Goal: Transaction & Acquisition: Purchase product/service

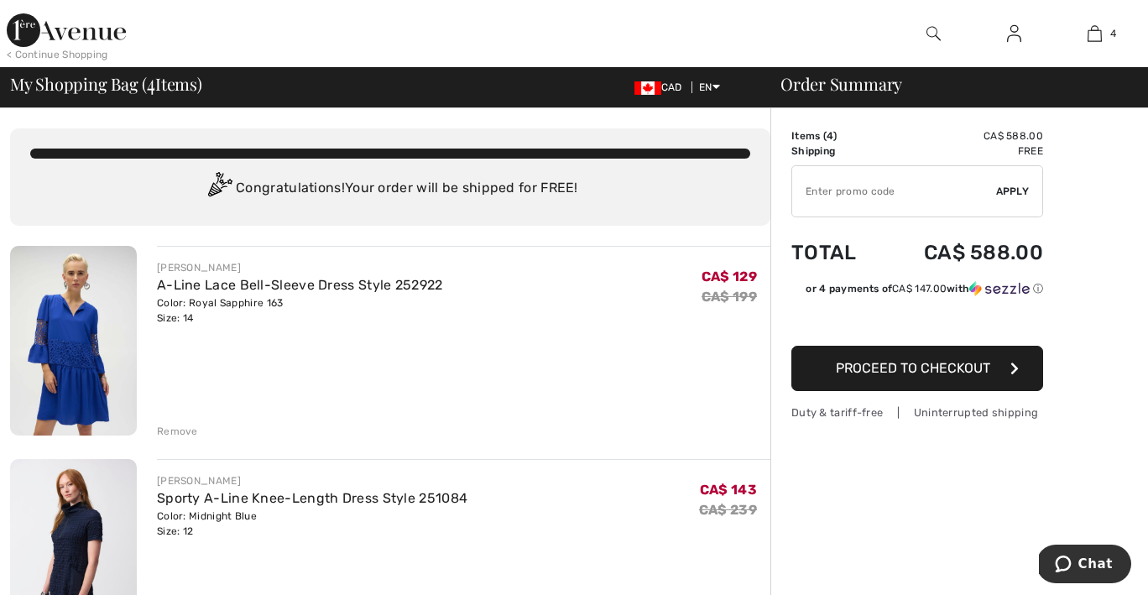
click at [177, 433] on div "Remove" at bounding box center [177, 431] width 41 height 15
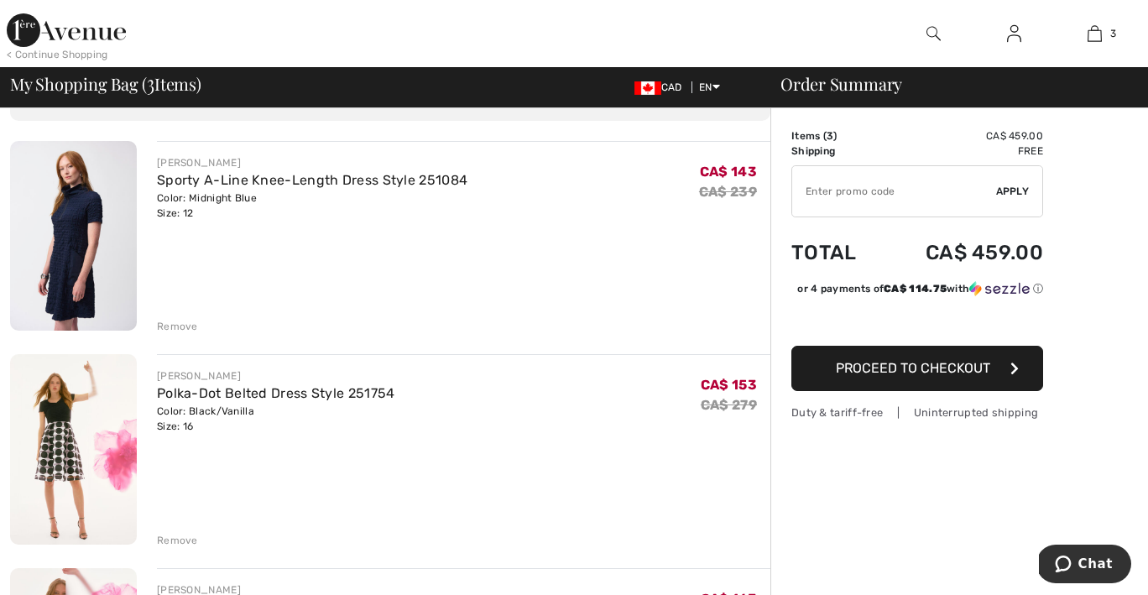
scroll to position [102, 0]
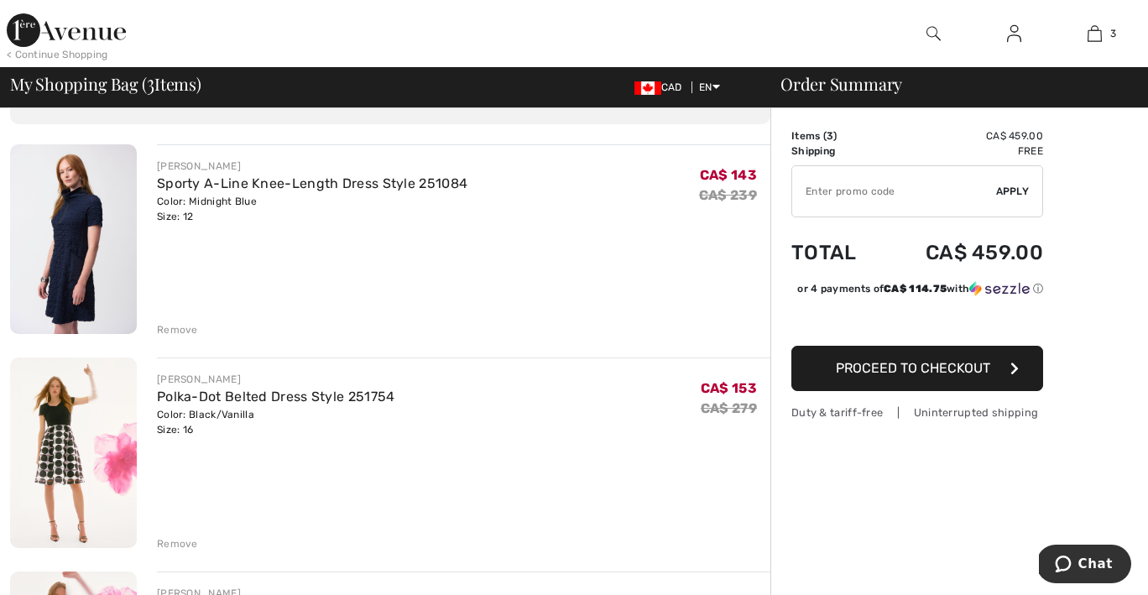
click at [83, 241] on img at bounding box center [73, 239] width 127 height 190
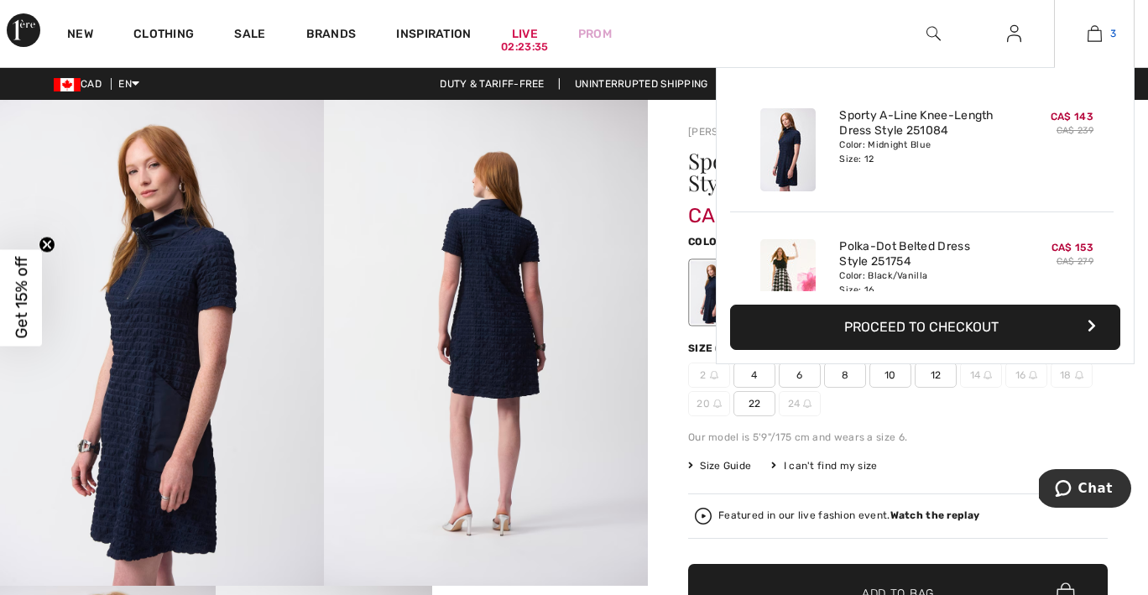
click at [1098, 36] on img at bounding box center [1095, 33] width 14 height 20
